Goal: Find specific page/section: Find specific page/section

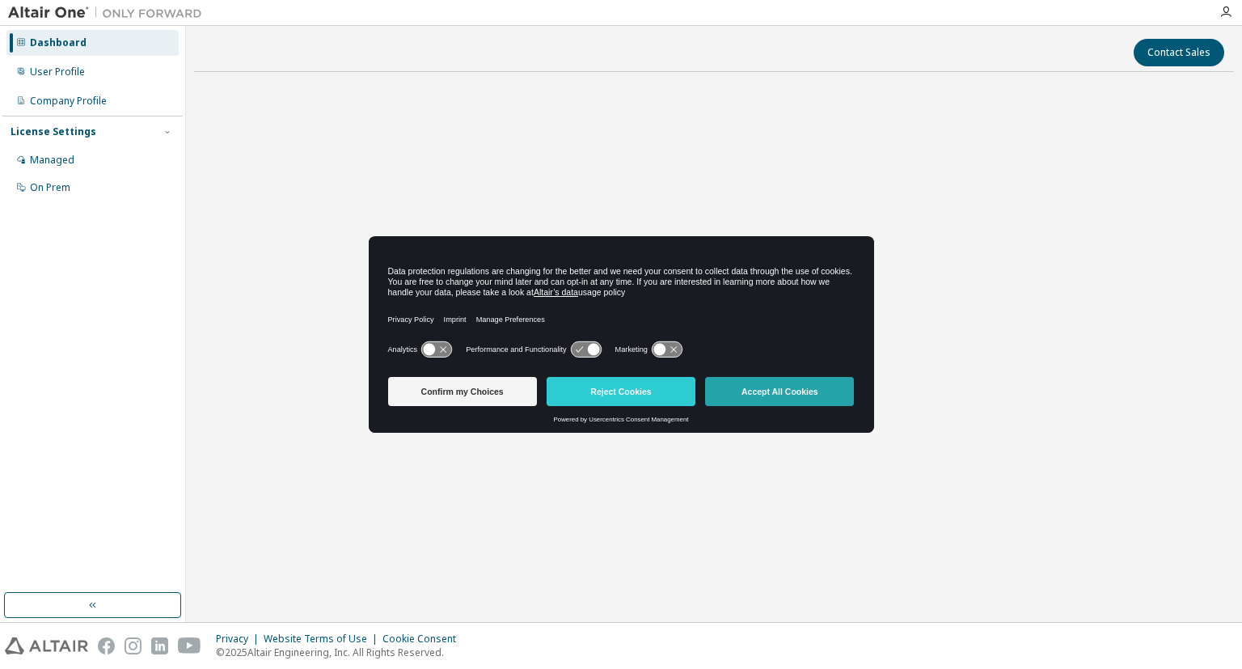
click at [735, 396] on button "Accept All Cookies" at bounding box center [779, 391] width 149 height 29
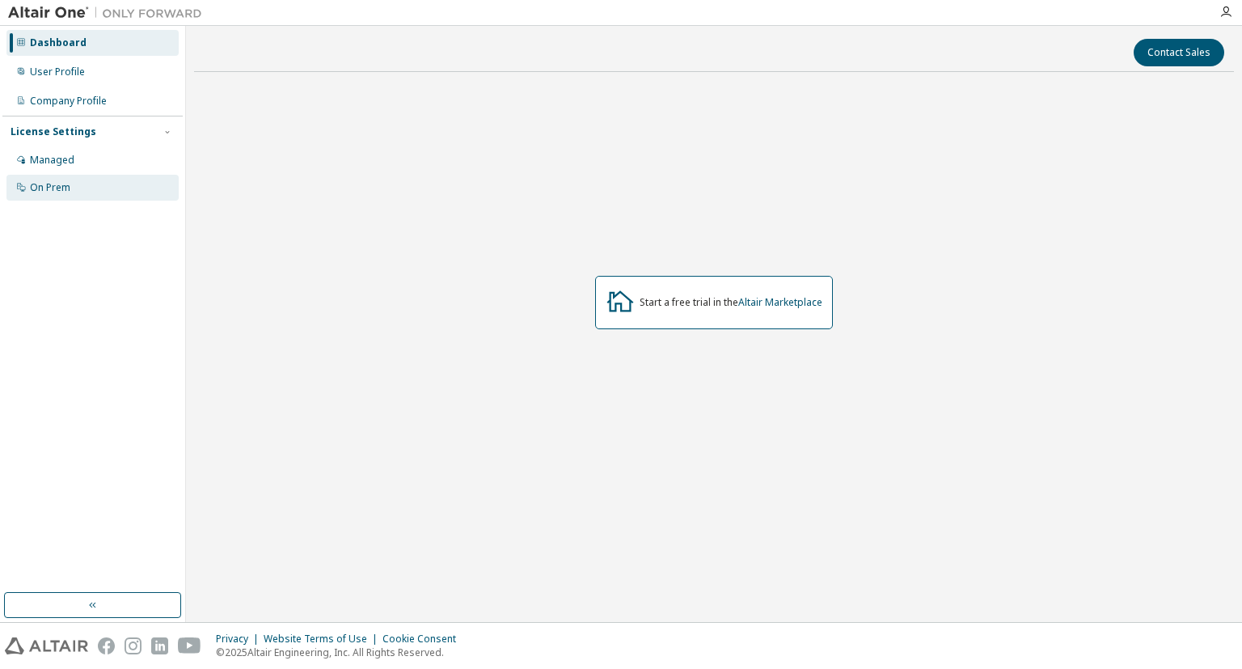
click at [60, 183] on div "On Prem" at bounding box center [50, 187] width 40 height 13
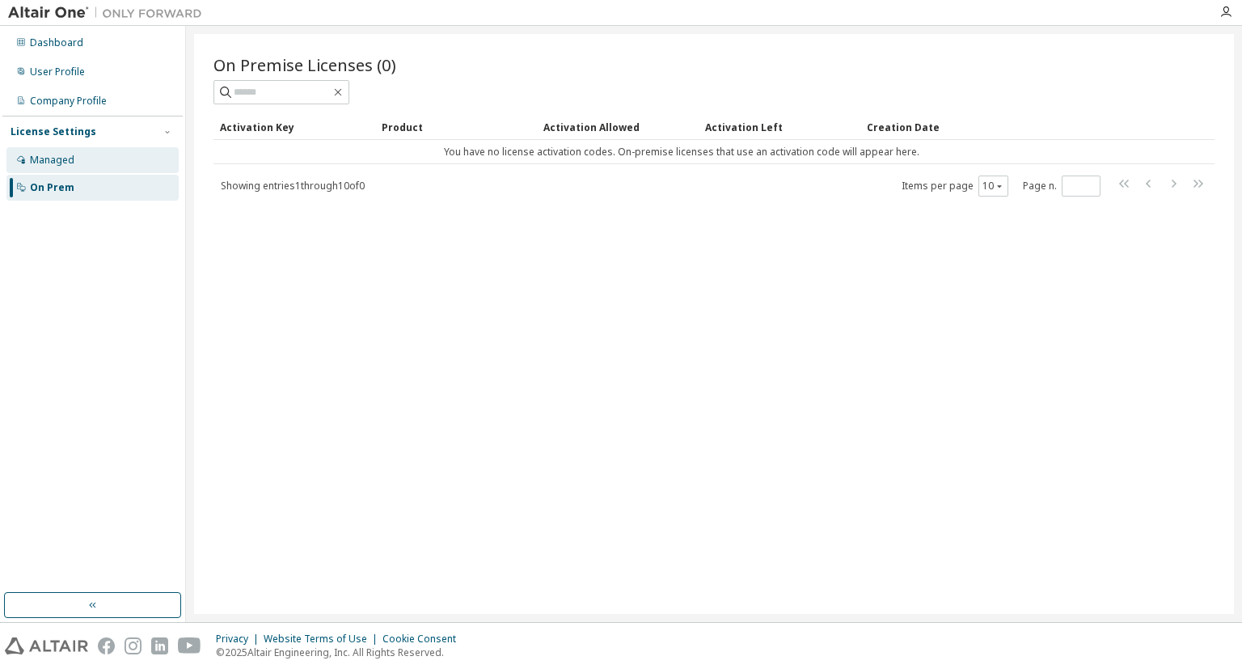
click at [70, 169] on div "Managed" at bounding box center [92, 160] width 172 height 26
